Goal: Task Accomplishment & Management: Complete application form

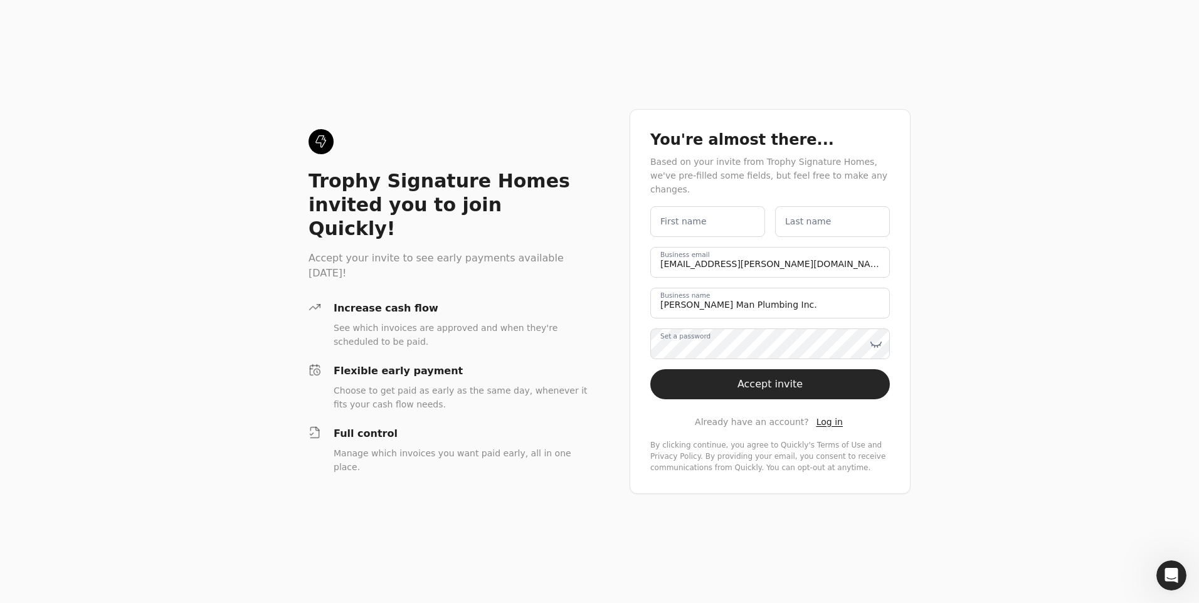
click at [822, 418] on span "Log in" at bounding box center [830, 422] width 26 height 10
click at [695, 215] on label "First name" at bounding box center [683, 221] width 46 height 13
click at [695, 210] on name "First name" at bounding box center [707, 221] width 115 height 31
type name "w"
type name "wILL"
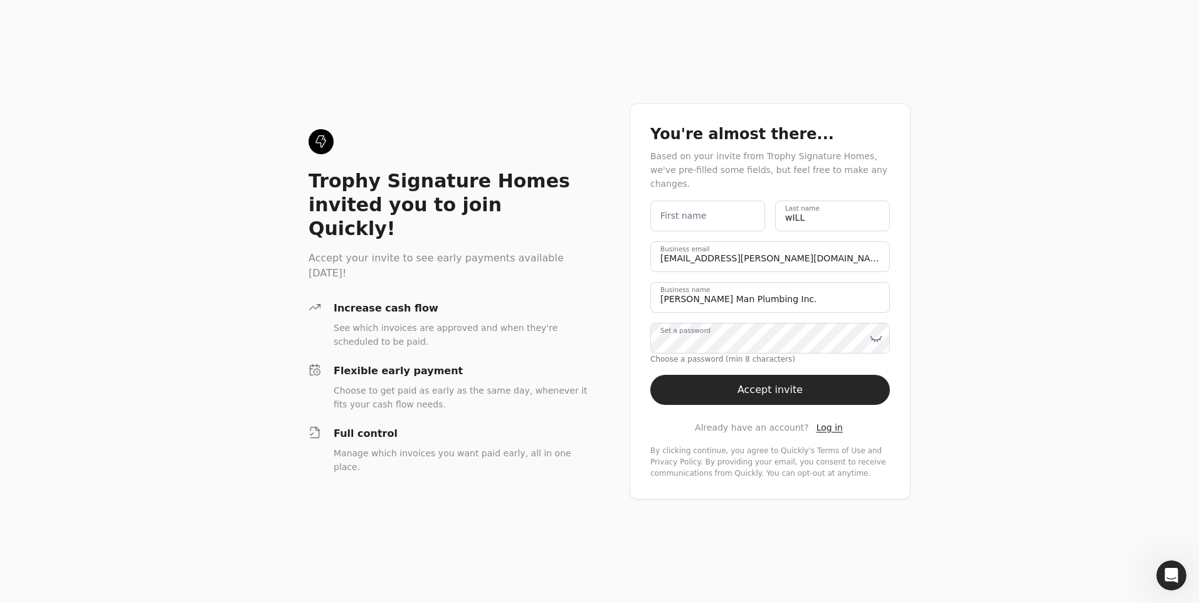
click at [1022, 364] on div "Trophy Signature Homes invited you to join Quickly! Accept your invite to see e…" at bounding box center [599, 301] width 1199 height 603
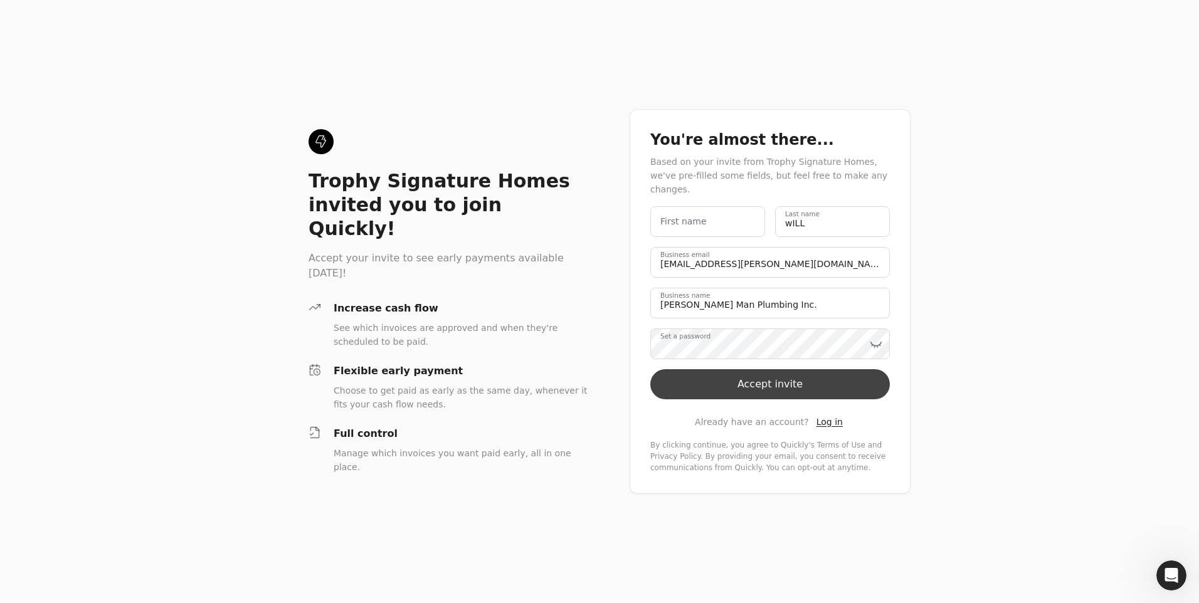
click at [763, 380] on button "Accept invite" at bounding box center [770, 384] width 240 height 30
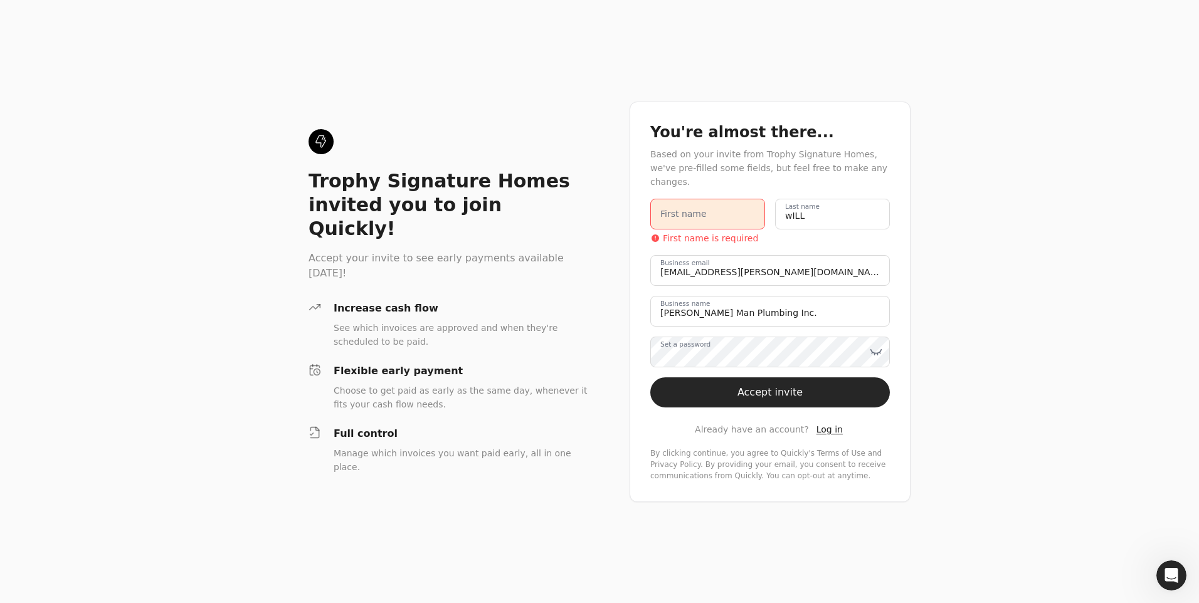
click at [684, 208] on label "First name" at bounding box center [683, 214] width 46 height 13
click at [684, 203] on name "First name" at bounding box center [707, 214] width 115 height 31
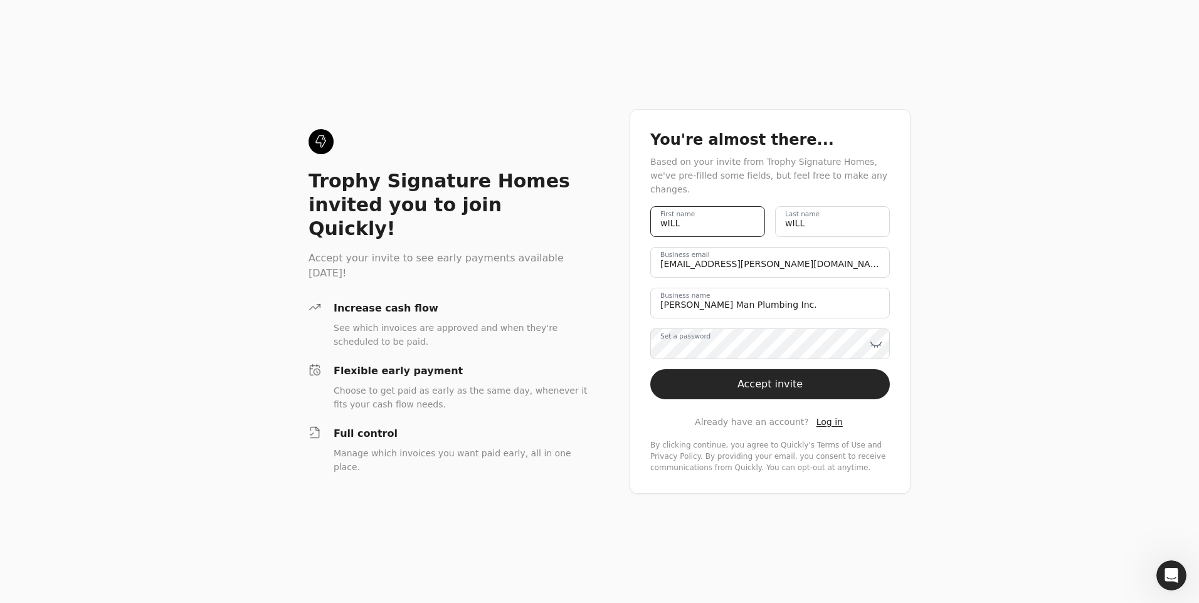
drag, startPoint x: 690, startPoint y: 219, endPoint x: 600, endPoint y: 218, distance: 90.3
click at [600, 218] on div "Trophy Signature Homes invited you to join Quickly! Accept your invite to see e…" at bounding box center [599, 301] width 1199 height 603
type name "Will"
type name "Lane"
click at [879, 338] on icon at bounding box center [876, 344] width 13 height 13
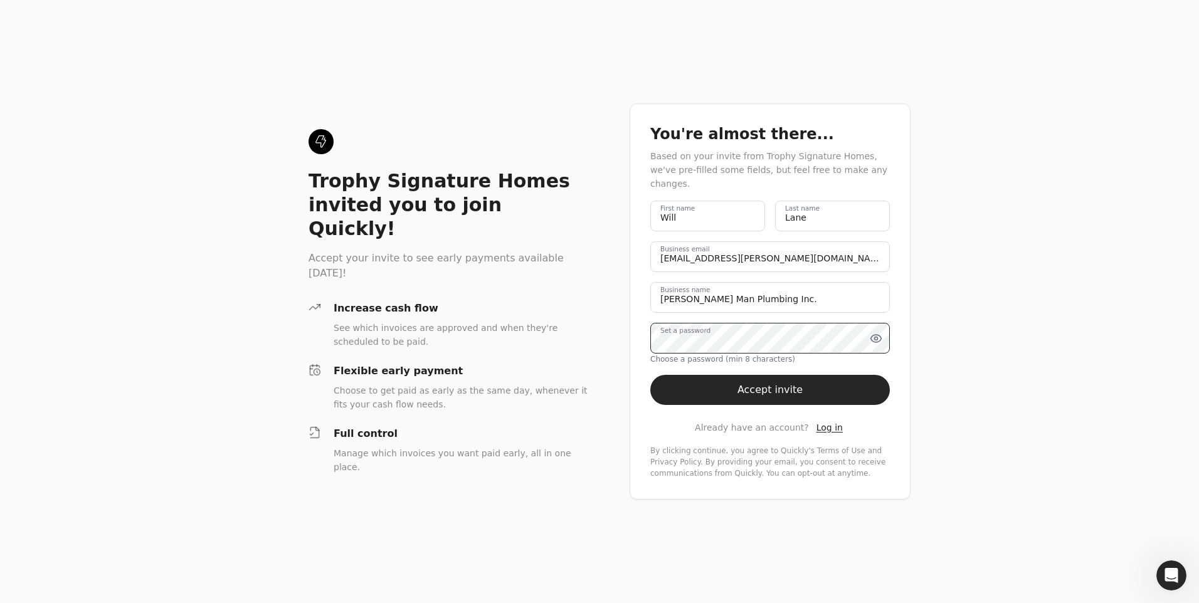
click at [610, 336] on div "Trophy Signature Homes invited you to join Quickly! Accept your invite to see e…" at bounding box center [599, 301] width 1199 height 603
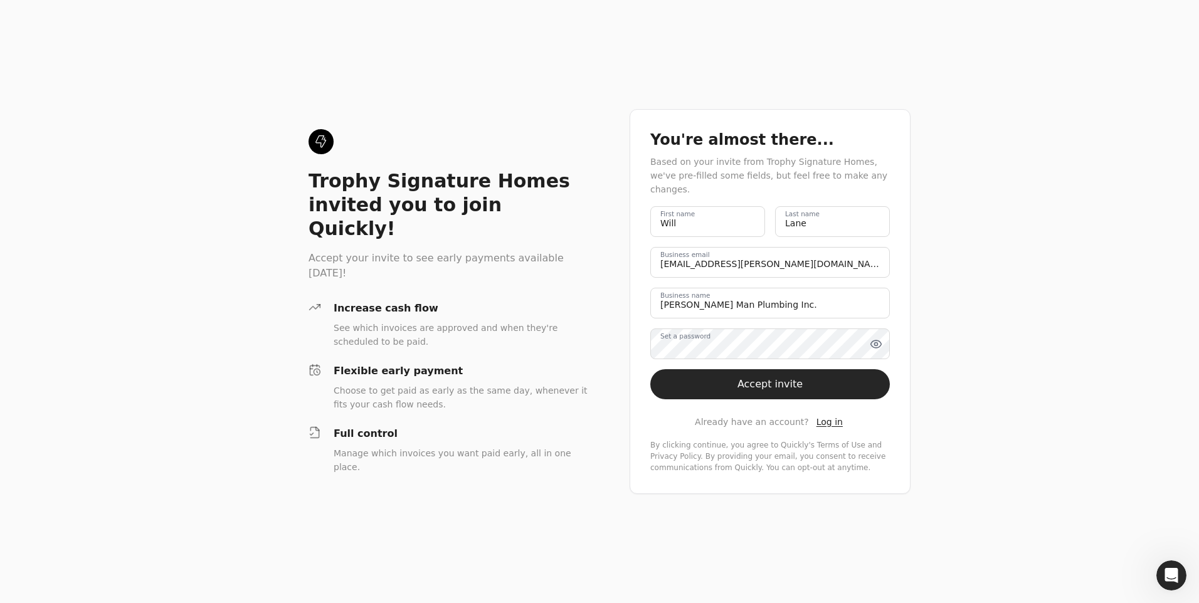
click at [1054, 418] on div "Trophy Signature Homes invited you to join Quickly! Accept your invite to see e…" at bounding box center [599, 301] width 1199 height 603
click at [797, 376] on button "Accept invite" at bounding box center [770, 384] width 240 height 30
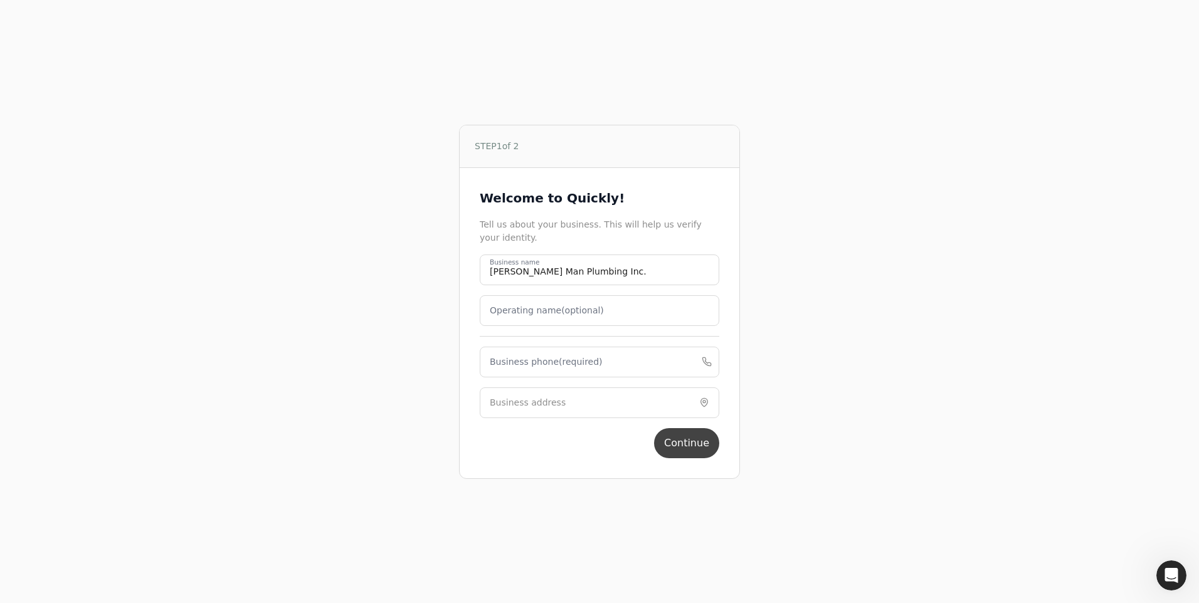
click at [675, 445] on button "Continue" at bounding box center [686, 443] width 65 height 30
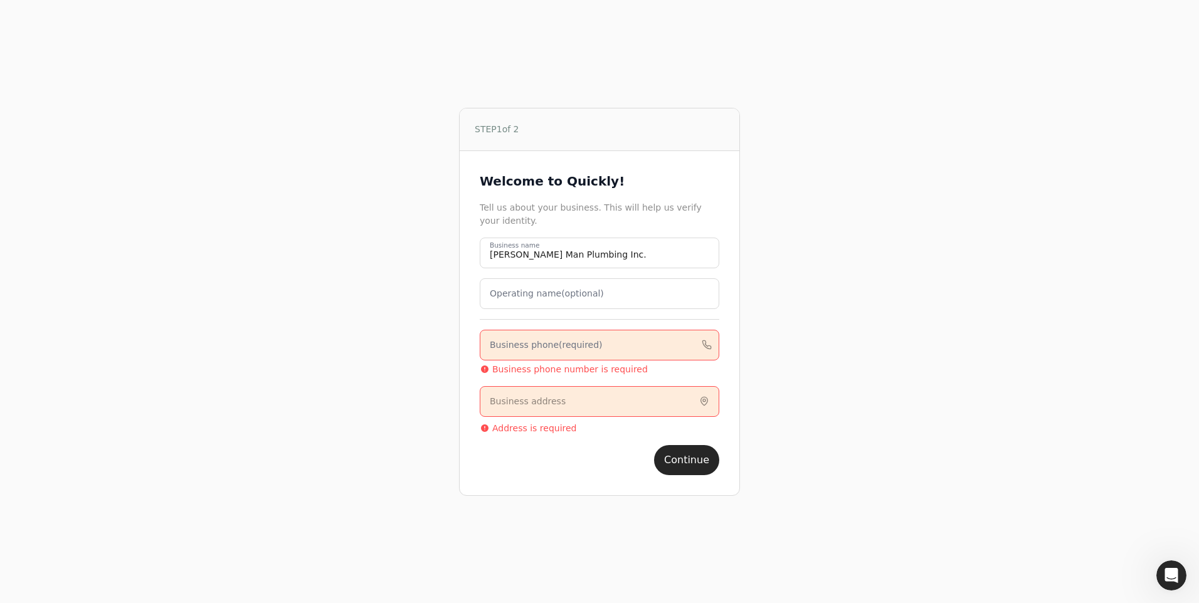
click at [588, 344] on label "Business phone (required)" at bounding box center [546, 345] width 113 height 13
click at [588, 344] on phone "Business phone (required)" at bounding box center [600, 345] width 240 height 31
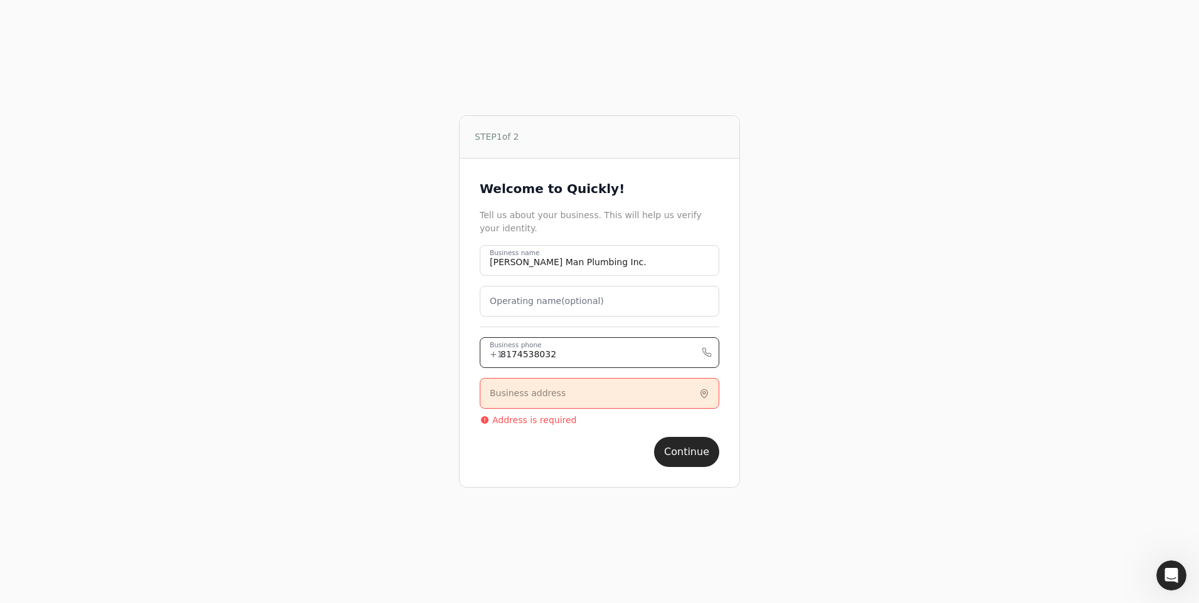
type phone "8174538032"
click at [533, 401] on input "Business address" at bounding box center [600, 393] width 240 height 31
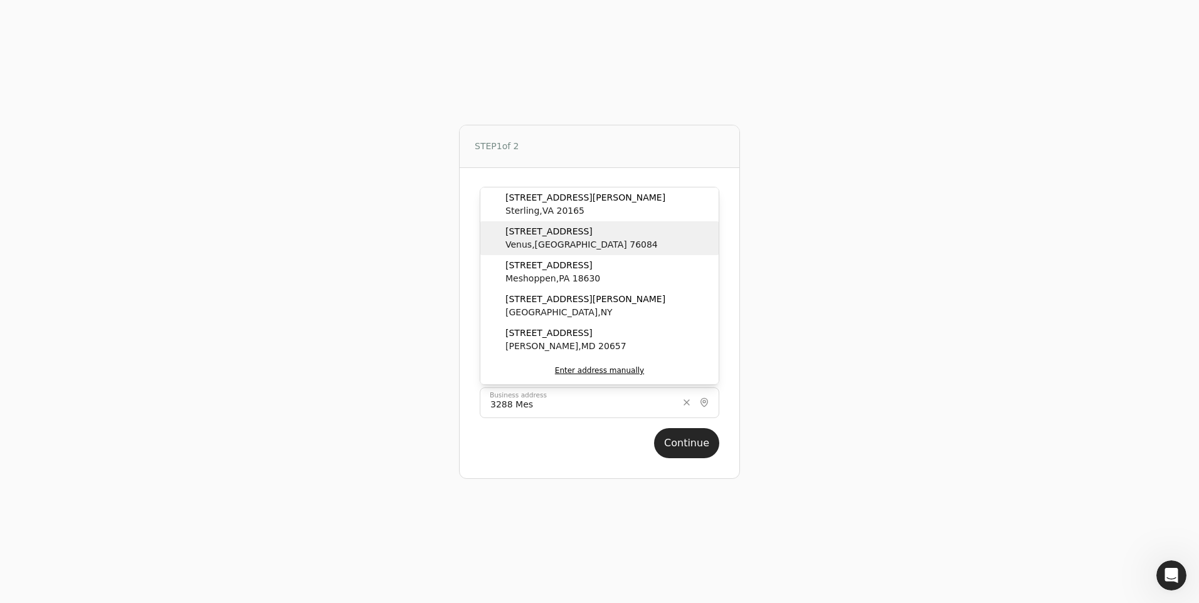
click at [562, 231] on span "[STREET_ADDRESS]" at bounding box center [582, 231] width 152 height 13
type input "[STREET_ADDRESS]"
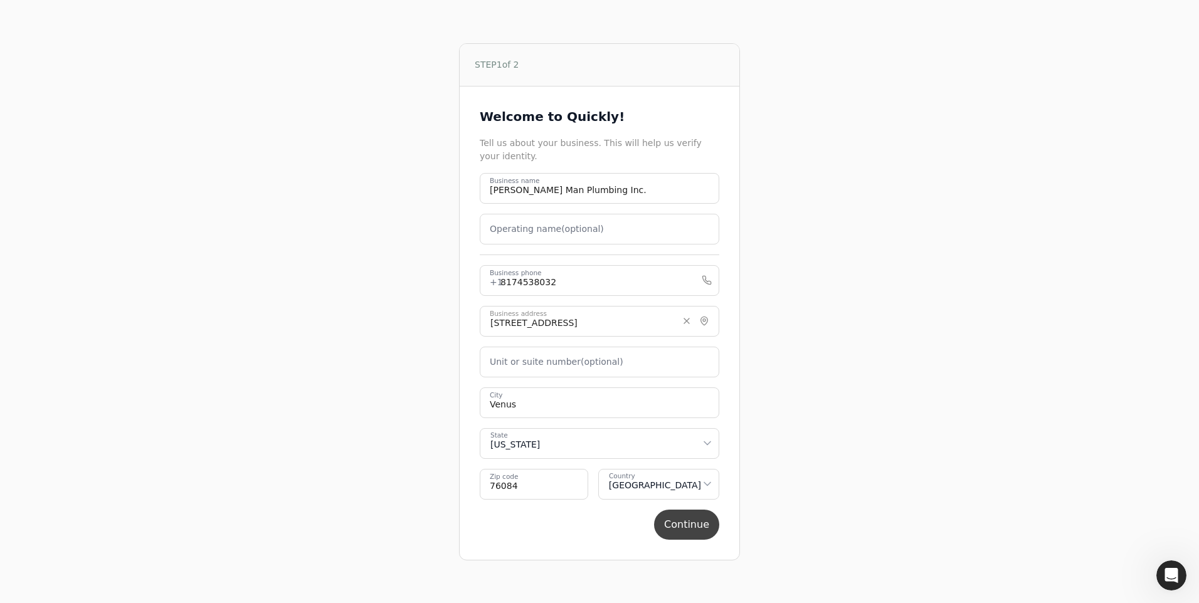
click at [696, 527] on button "Continue" at bounding box center [686, 525] width 65 height 30
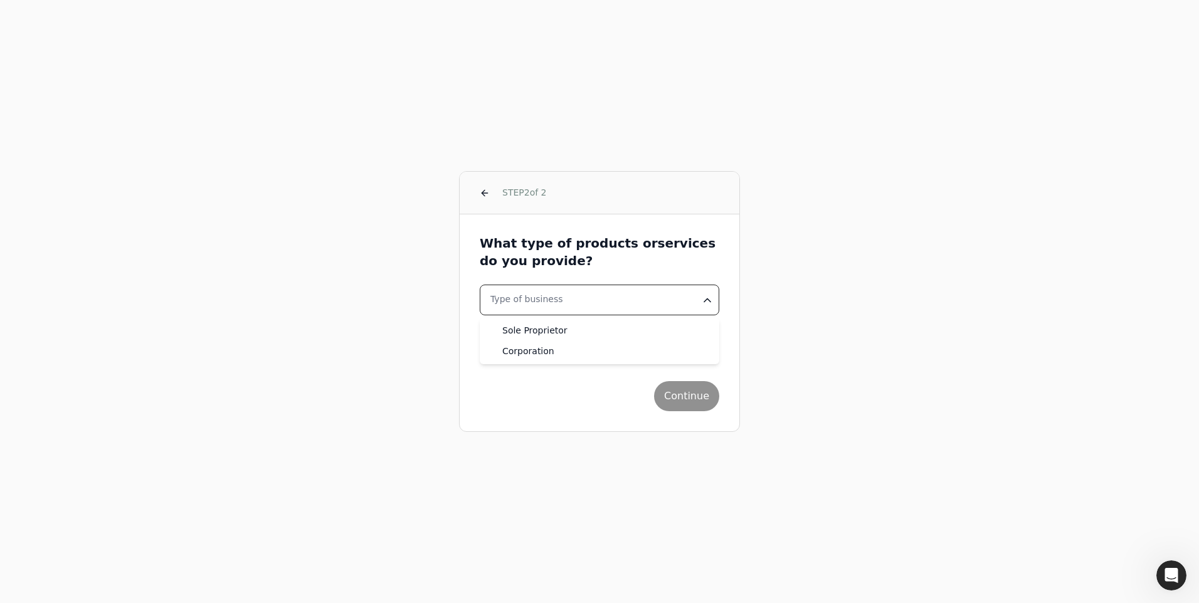
click at [572, 295] on html "STEP 2 of 2 What type of products or services do you provide? Type of business …" at bounding box center [599, 301] width 1199 height 603
select select "corporation"
click at [568, 342] on button "Industry" at bounding box center [600, 341] width 240 height 31
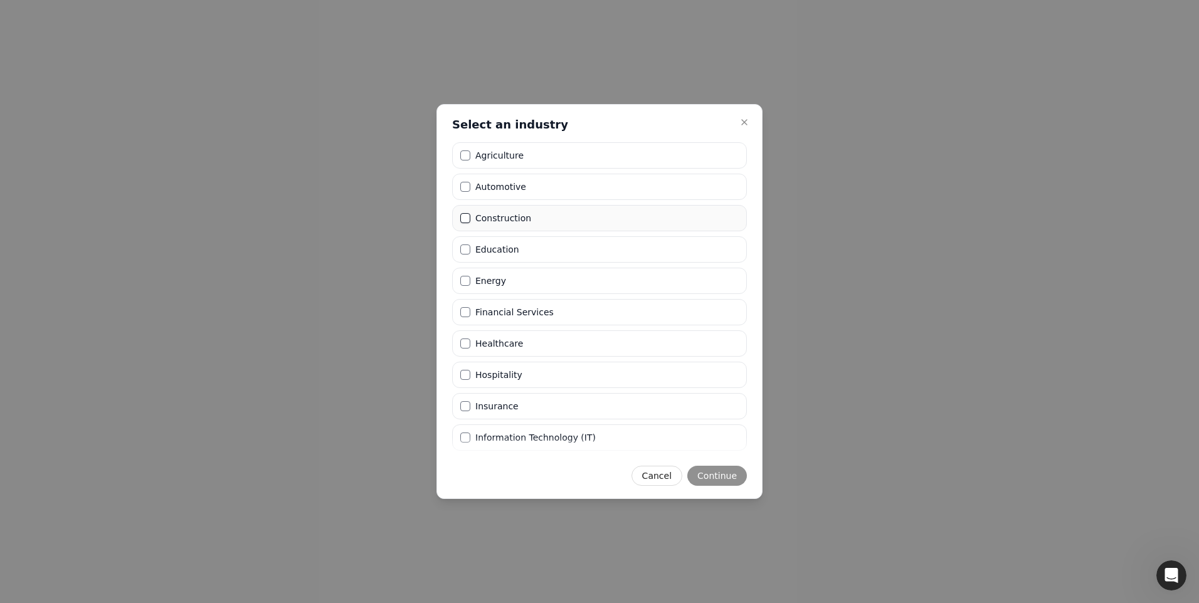
click at [463, 219] on button "Construction" at bounding box center [465, 218] width 10 height 10
click at [729, 477] on button "Continue" at bounding box center [717, 476] width 60 height 20
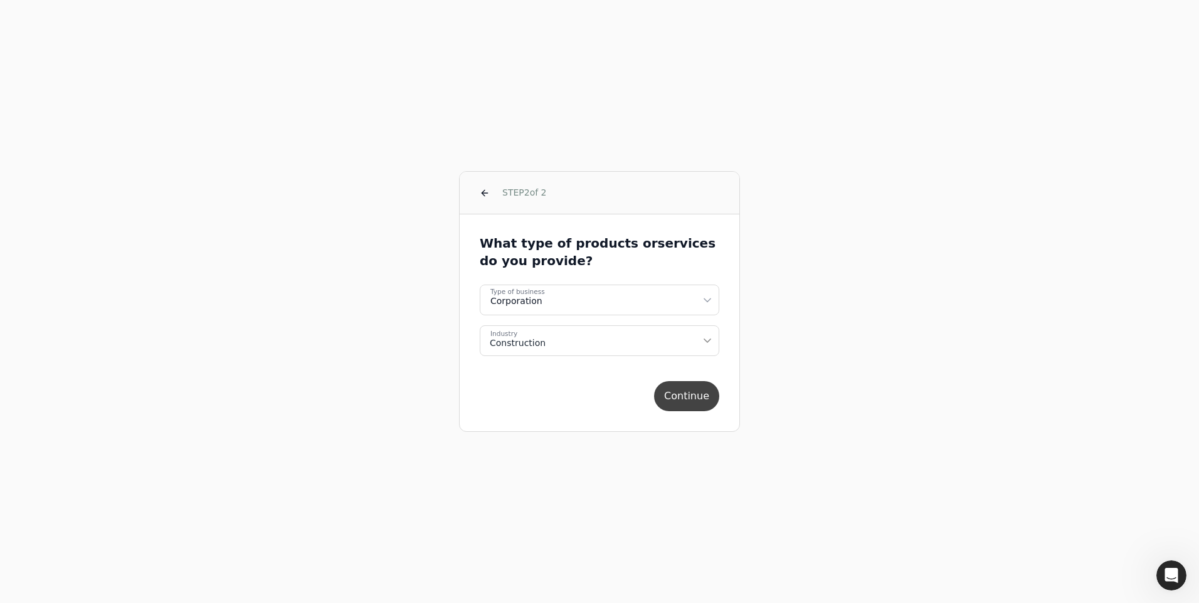
click at [695, 395] on button "Continue" at bounding box center [686, 396] width 65 height 30
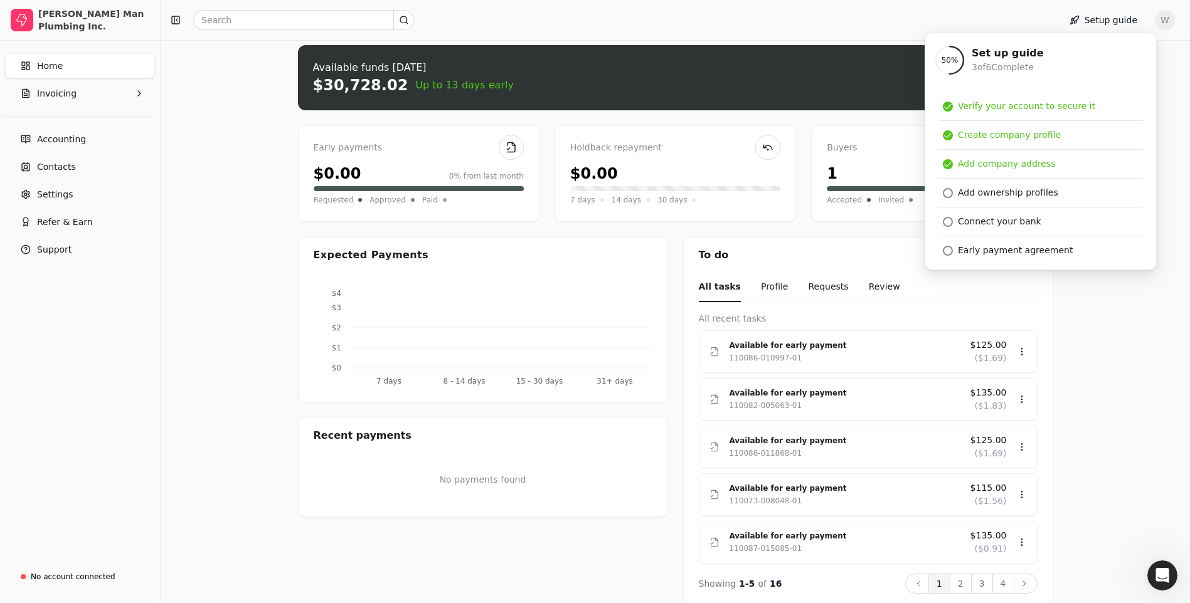
scroll to position [13, 0]
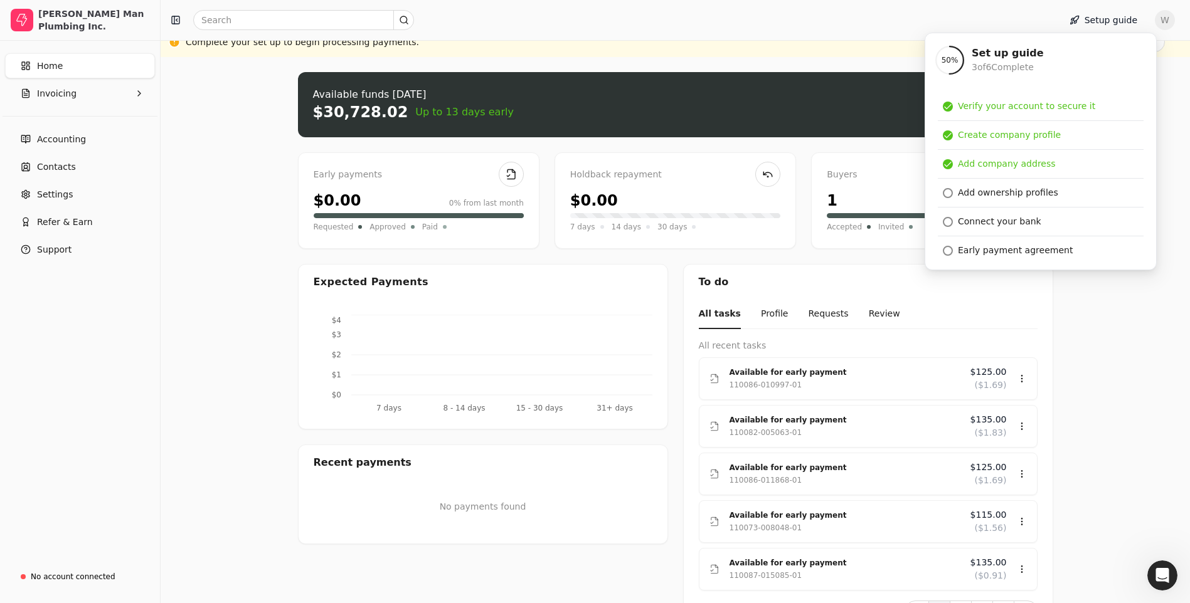
click at [875, 23] on div at bounding box center [608, 20] width 884 height 20
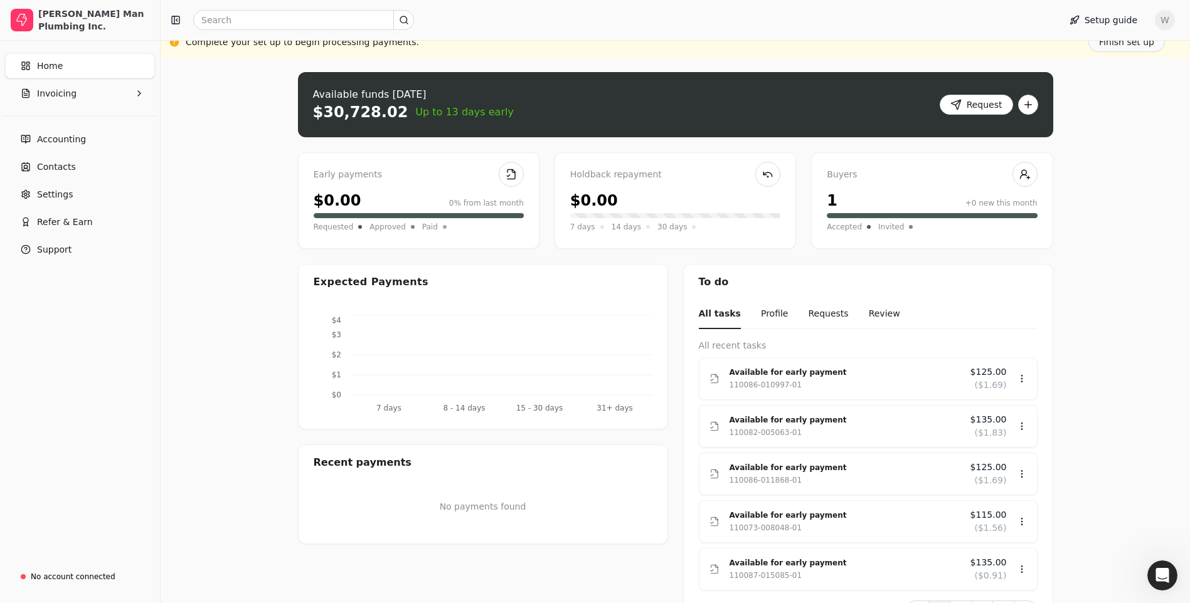
click at [204, 245] on div "Upload file: Drag your invoice here to upload or browse for files Available fun…" at bounding box center [675, 424] width 1029 height 735
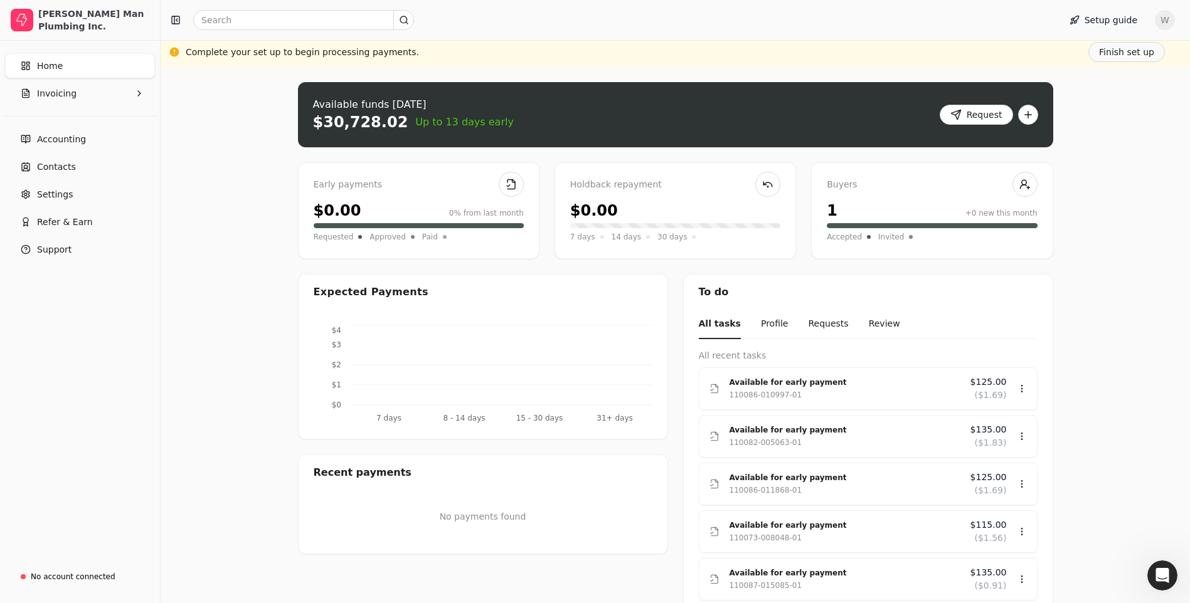
scroll to position [0, 0]
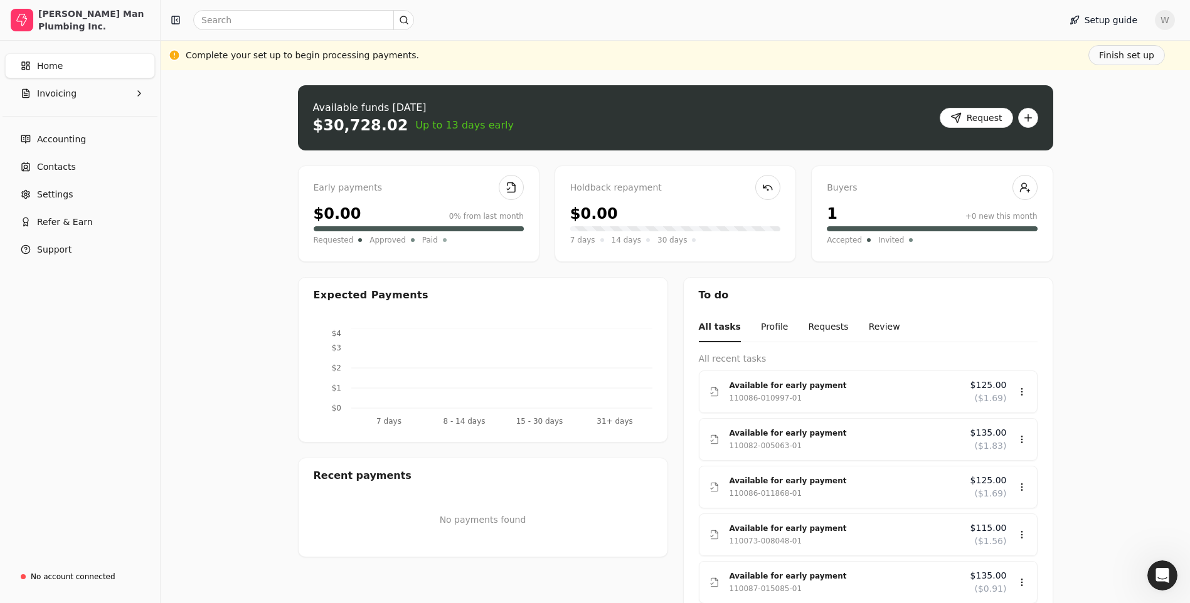
drag, startPoint x: 1187, startPoint y: 0, endPoint x: 881, endPoint y: 32, distance: 308.4
click at [881, 32] on div "Setup guide W" at bounding box center [675, 20] width 1029 height 40
click at [55, 17] on div "[PERSON_NAME] Man Plumbing Inc." at bounding box center [93, 20] width 111 height 25
click at [19, 14] on icon "button" at bounding box center [22, 20] width 13 height 13
click at [20, 14] on icon "button" at bounding box center [21, 20] width 11 height 12
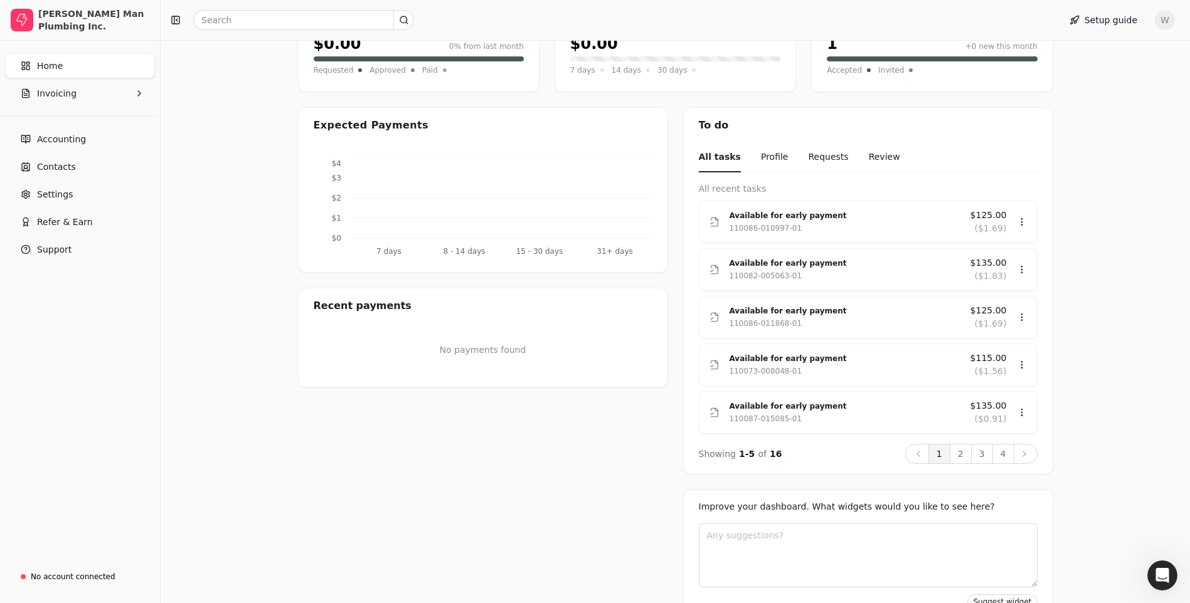
scroll to position [201, 0]
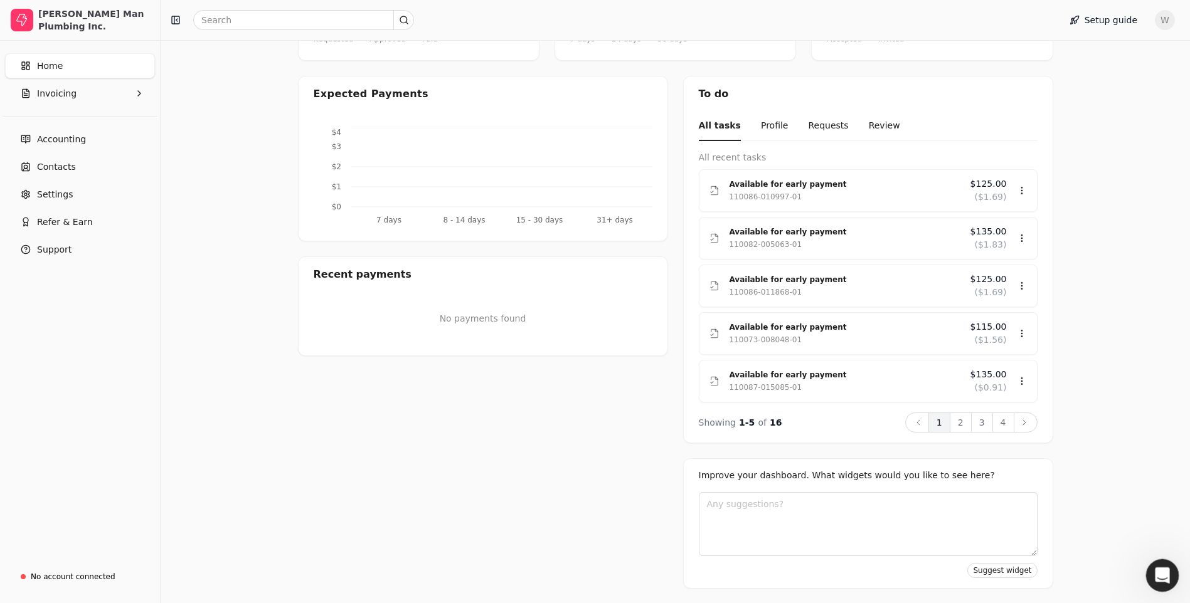
click at [1155, 571] on icon "Open Intercom Messenger" at bounding box center [1160, 574] width 21 height 21
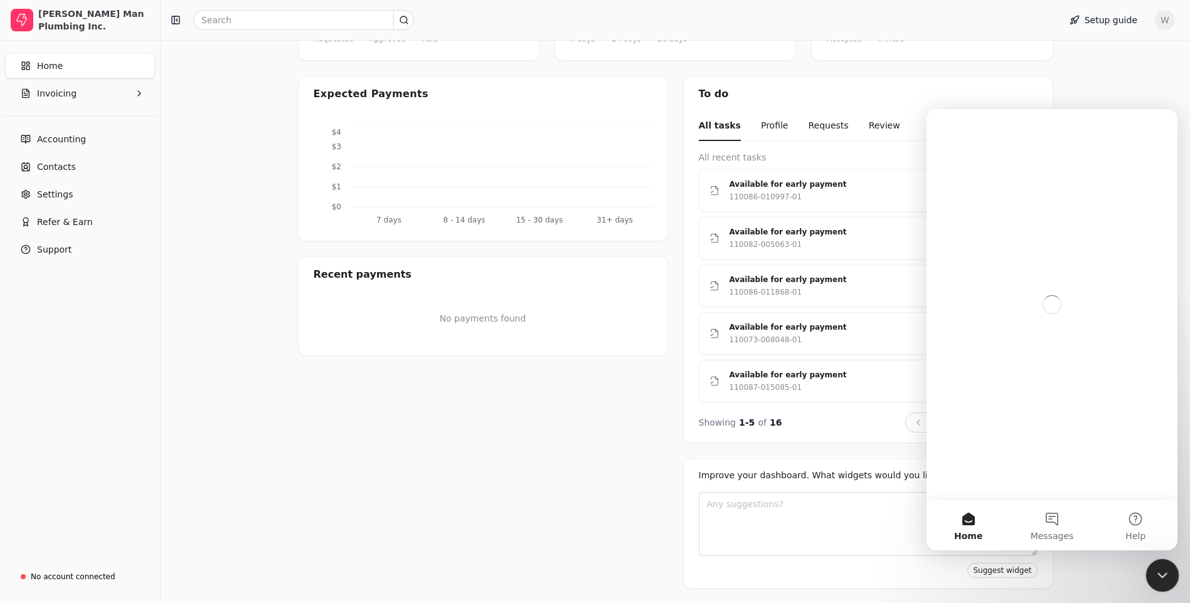
scroll to position [0, 0]
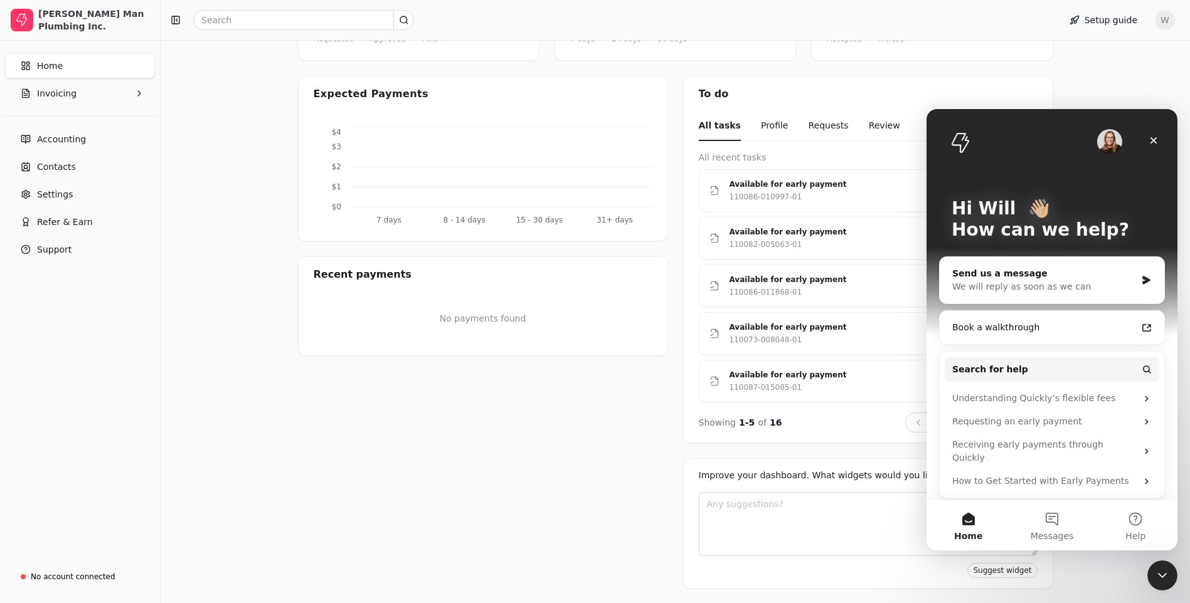
click at [601, 450] on div "Expected Payments 7 days 8 - 14 days 15 - 30 days 31+ days $0 $1 $2 $3 $4 Recen…" at bounding box center [483, 332] width 370 height 513
click at [1156, 137] on icon "Close" at bounding box center [1153, 140] width 10 height 10
